Goal: Task Accomplishment & Management: Complete application form

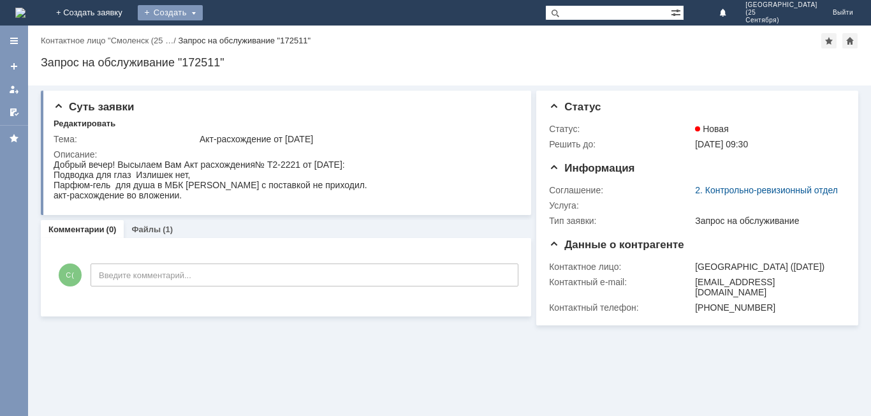
click at [203, 10] on div "Создать" at bounding box center [170, 12] width 65 height 15
click at [203, 13] on div "Создать" at bounding box center [170, 12] width 65 height 15
click at [237, 37] on link "Заявка" at bounding box center [188, 38] width 97 height 15
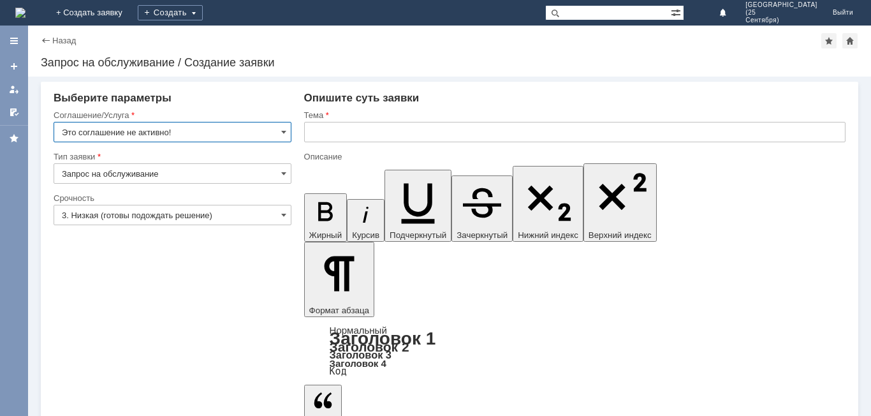
click at [287, 129] on input "Это соглашение не активно!" at bounding box center [173, 132] width 238 height 20
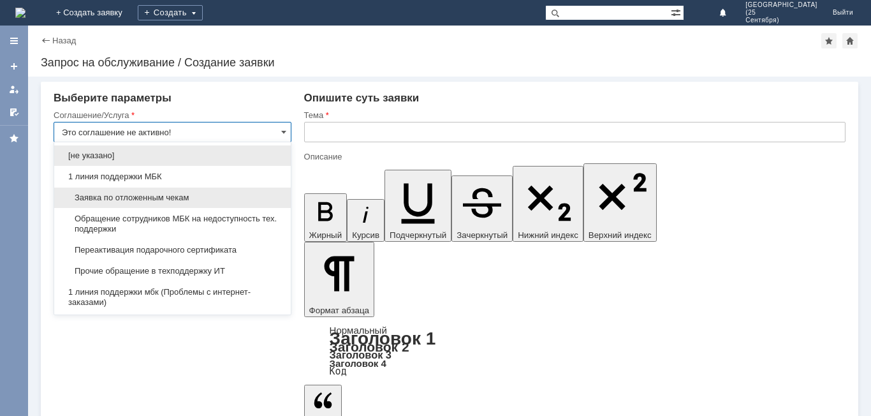
click at [216, 197] on span "Заявка по отложенным чекам" at bounding box center [172, 198] width 221 height 10
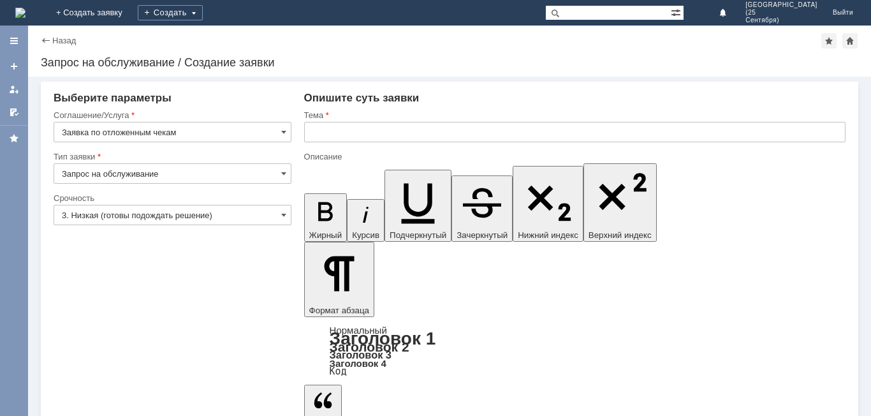
type input "Заявка по отложенным чекам"
click at [285, 214] on span at bounding box center [283, 215] width 5 height 10
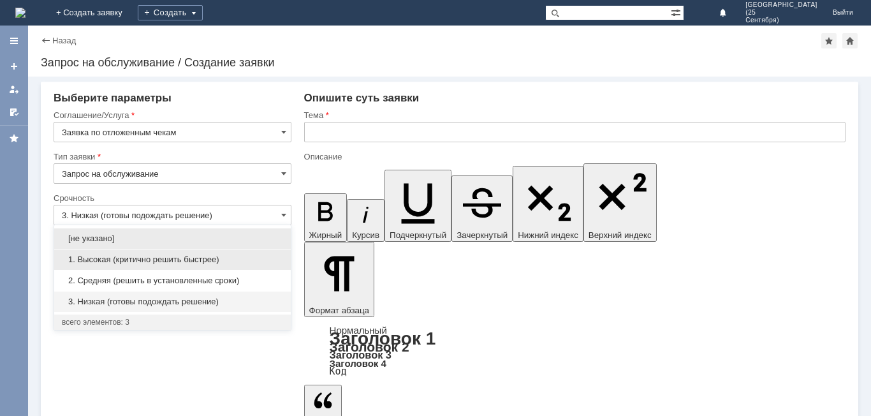
click at [256, 253] on div "1. Высокая (критично решить быстрее)" at bounding box center [172, 259] width 237 height 20
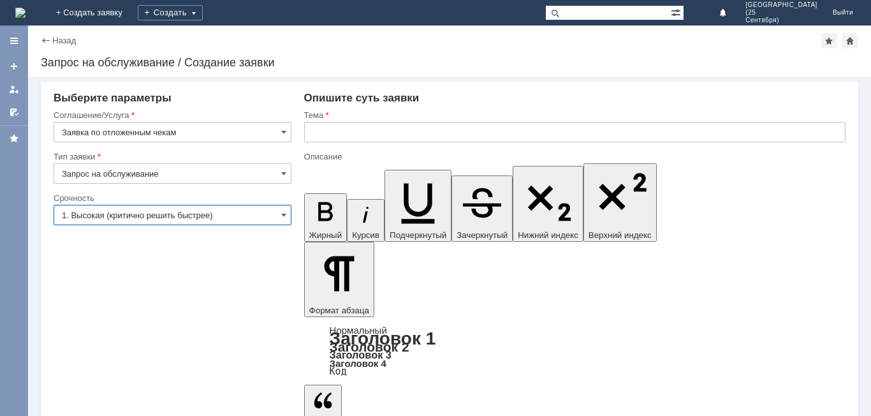
type input "1. Высокая (критично решить быстрее)"
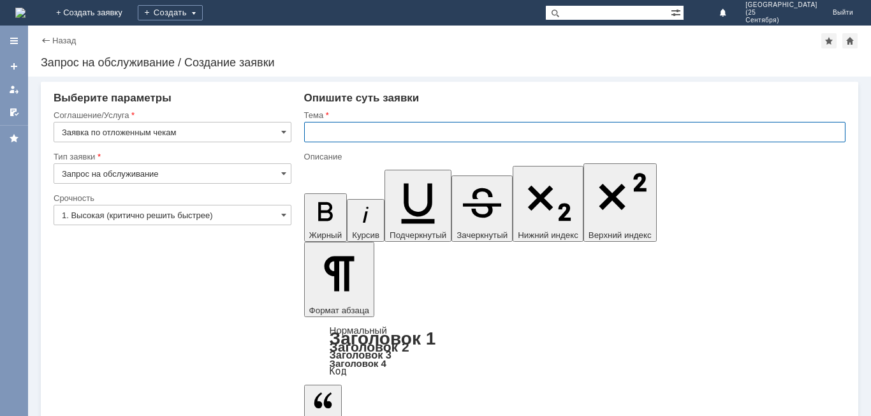
click at [334, 128] on input "text" at bounding box center [574, 132] width 541 height 20
type input "Отложенные чеки"
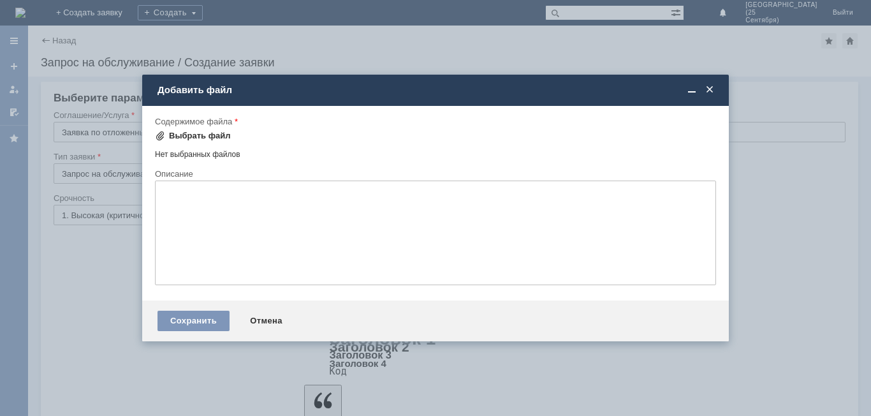
click at [197, 133] on div "Выбрать файл" at bounding box center [200, 136] width 62 height 10
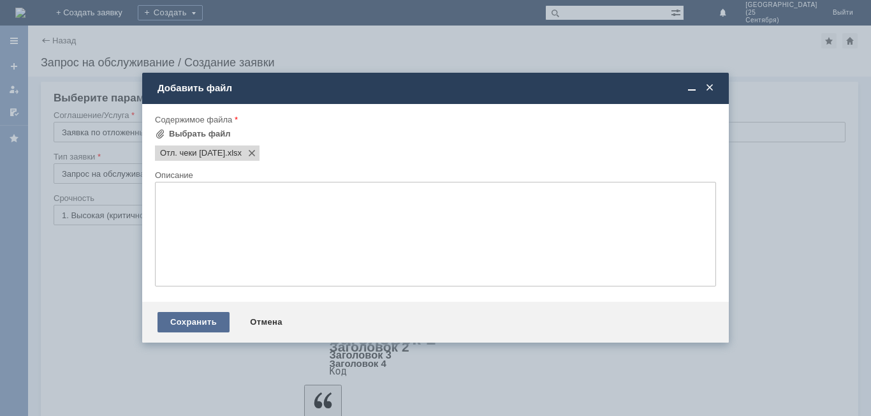
click at [196, 318] on div "Сохранить" at bounding box center [194, 322] width 72 height 20
